Goal: Task Accomplishment & Management: Manage account settings

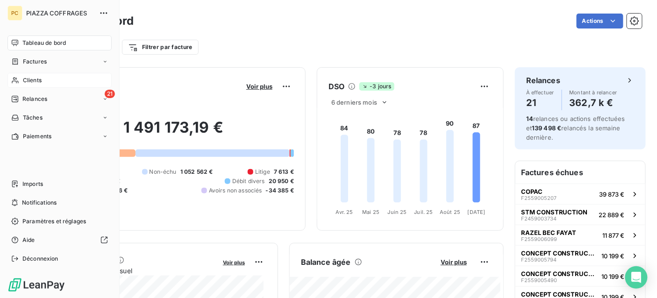
click at [34, 81] on span "Clients" at bounding box center [32, 80] width 19 height 8
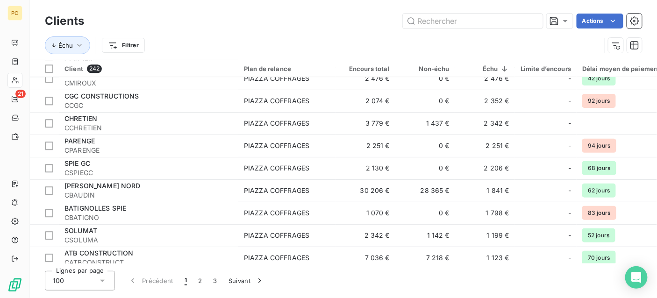
scroll to position [841, 0]
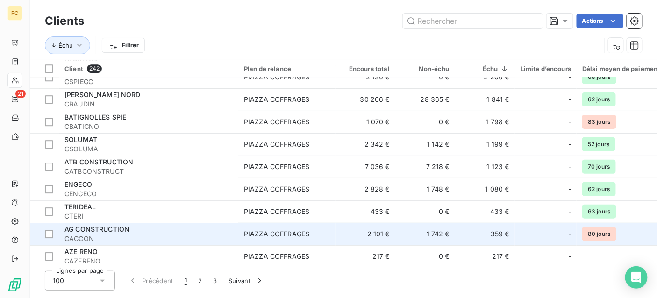
click at [126, 230] on span "AG CONSTRUCTION" at bounding box center [96, 229] width 65 height 8
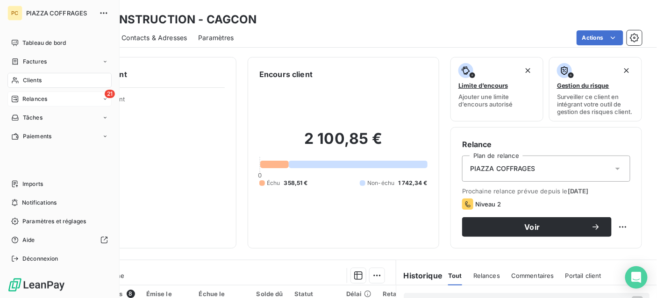
click at [36, 100] on span "Relances" at bounding box center [34, 99] width 25 height 8
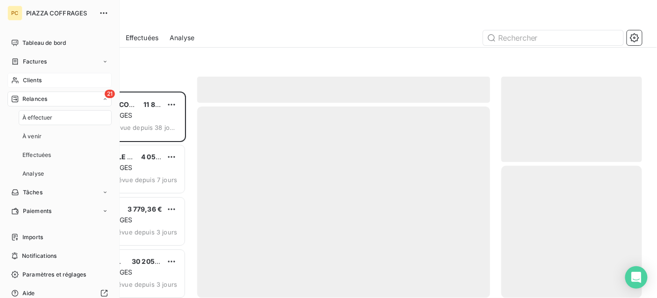
scroll to position [199, 134]
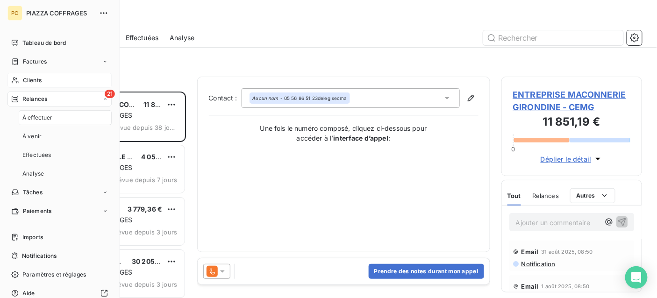
click at [40, 117] on span "À effectuer" at bounding box center [37, 118] width 30 height 8
click at [28, 96] on span "Relances" at bounding box center [34, 99] width 25 height 8
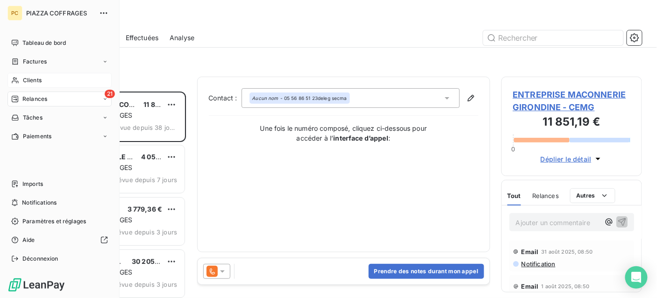
click at [61, 101] on div "21 Relances" at bounding box center [59, 99] width 104 height 15
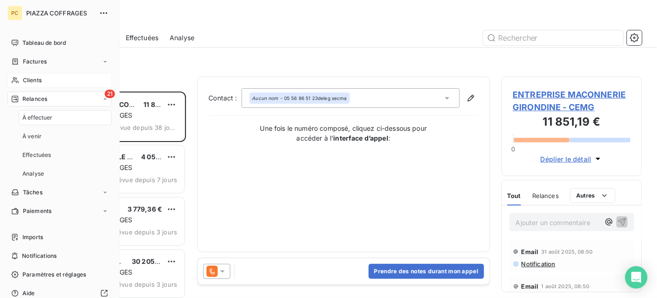
click at [45, 120] on span "À effectuer" at bounding box center [37, 118] width 30 height 8
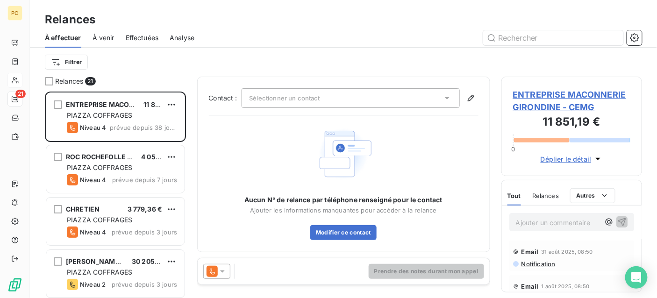
click at [149, 69] on div "Filtrer" at bounding box center [343, 62] width 597 height 18
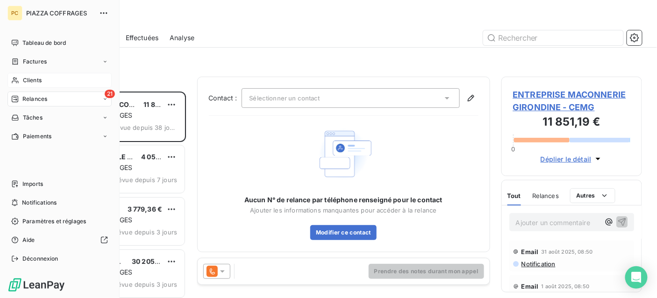
click at [31, 100] on span "Relances" at bounding box center [34, 99] width 25 height 8
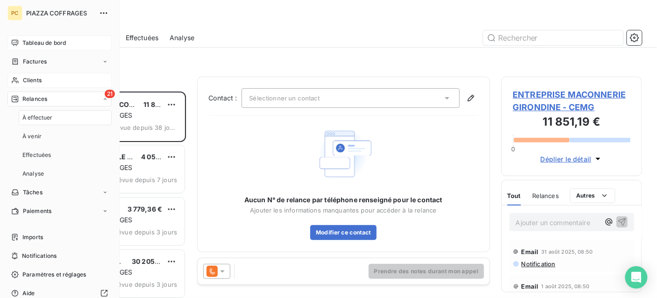
click at [55, 44] on span "Tableau de bord" at bounding box center [43, 43] width 43 height 8
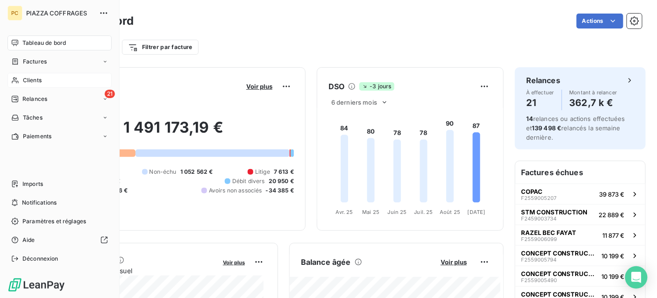
click at [40, 43] on span "Tableau de bord" at bounding box center [43, 43] width 43 height 8
click at [38, 97] on span "Relances" at bounding box center [34, 99] width 25 height 8
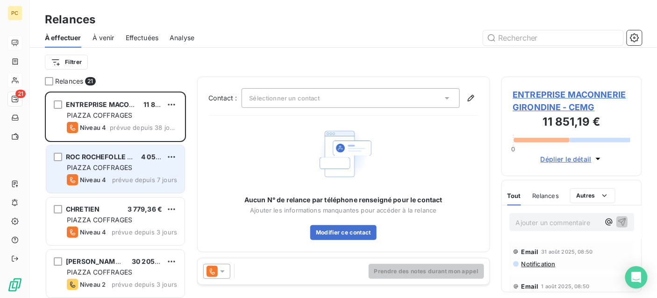
click at [108, 171] on span "PIAZZA COFFRAGES" at bounding box center [99, 168] width 65 height 8
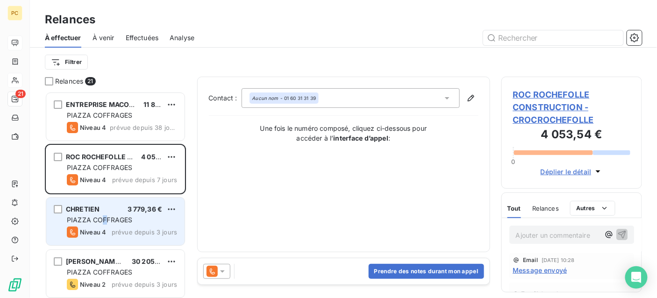
click at [105, 217] on span "PIAZZA COFFRAGES" at bounding box center [99, 220] width 65 height 8
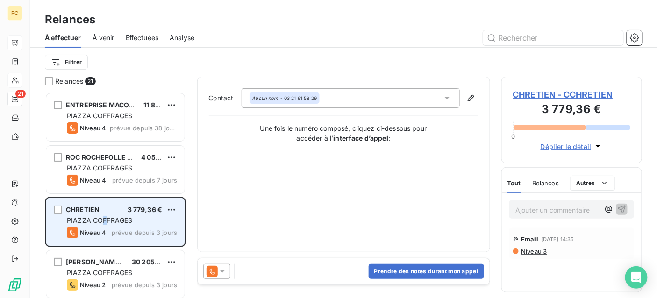
scroll to position [93, 0]
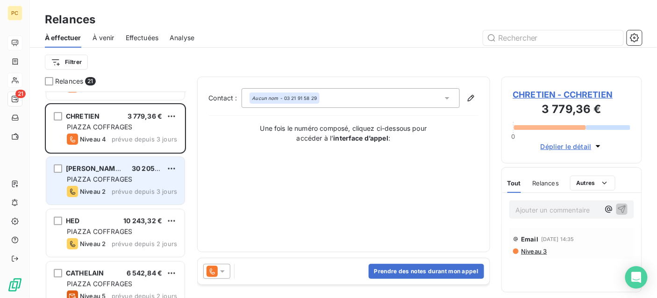
click at [114, 183] on div "PIAZZA COFFRAGES" at bounding box center [122, 179] width 110 height 9
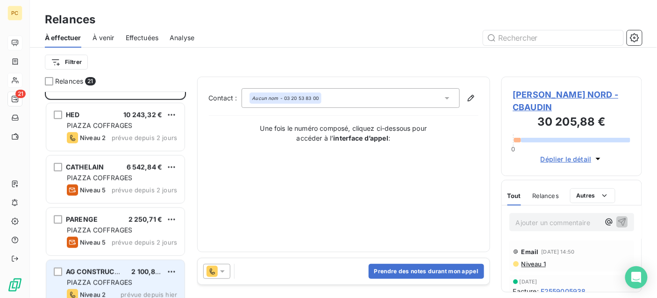
scroll to position [187, 0]
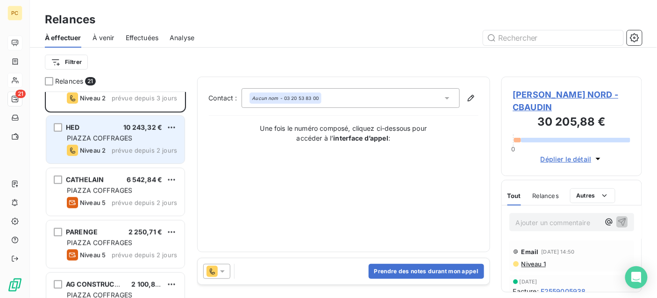
click at [121, 147] on span "prévue depuis 2 jours" at bounding box center [144, 150] width 65 height 7
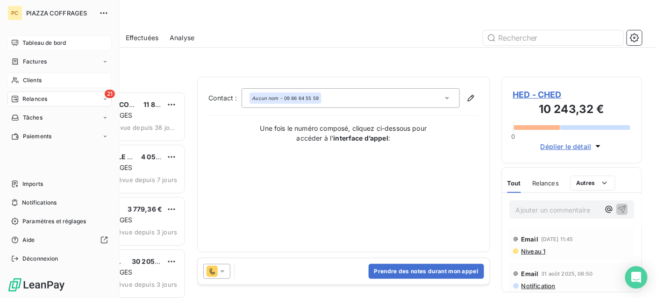
click at [34, 80] on span "Clients" at bounding box center [32, 80] width 19 height 8
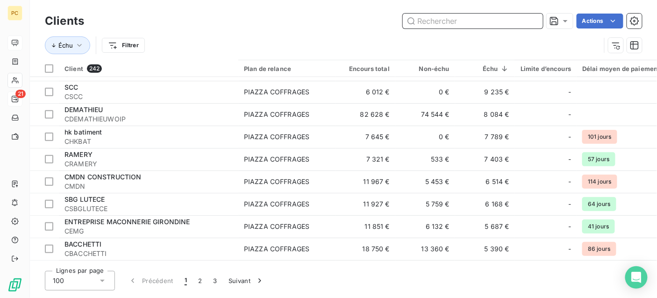
scroll to position [934, 0]
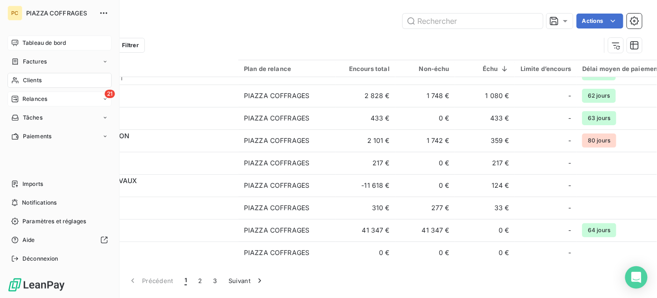
click at [23, 97] on span "Relances" at bounding box center [34, 99] width 25 height 8
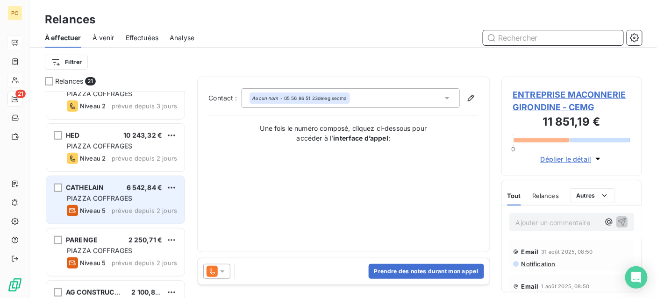
scroll to position [187, 0]
